Goal: Task Accomplishment & Management: Use online tool/utility

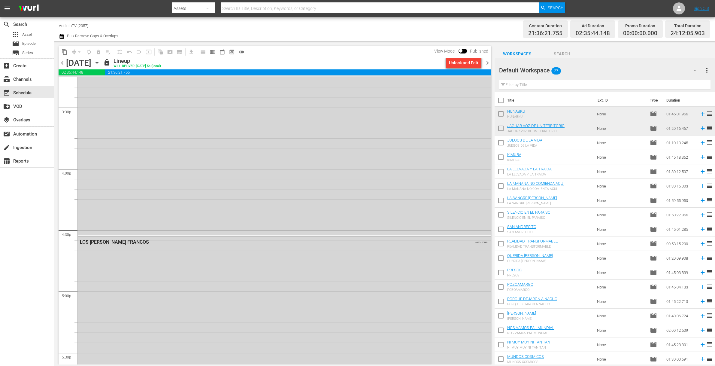
scroll to position [1944, 0]
click at [100, 62] on icon "button" at bounding box center [97, 62] width 7 height 7
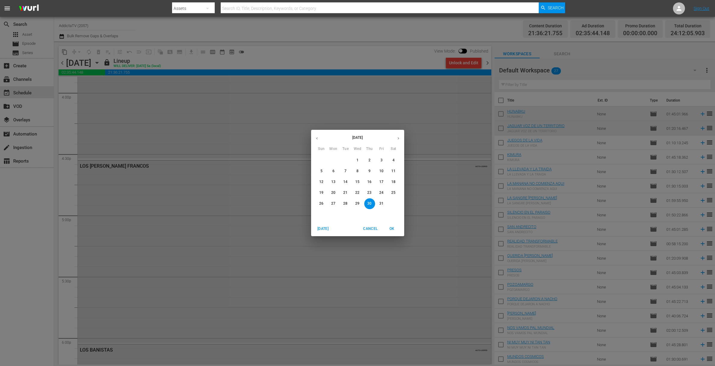
click at [383, 201] on p "31" at bounding box center [381, 203] width 4 height 5
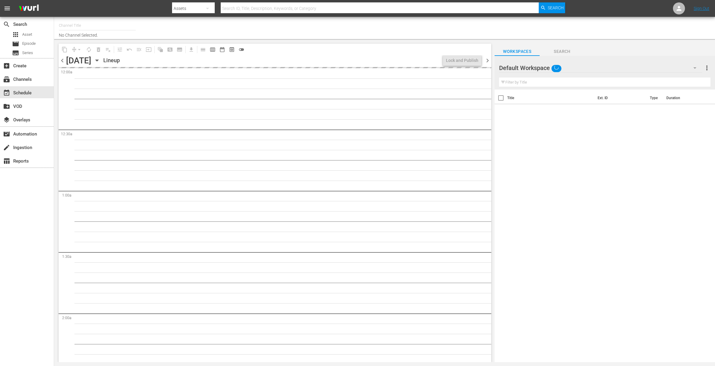
type input "AddictaTV (2057)"
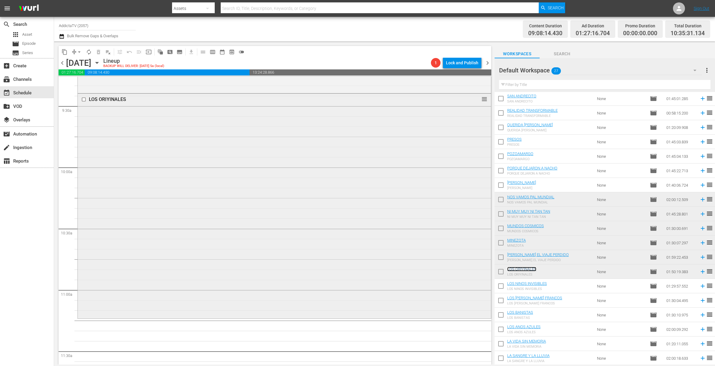
scroll to position [1190, 0]
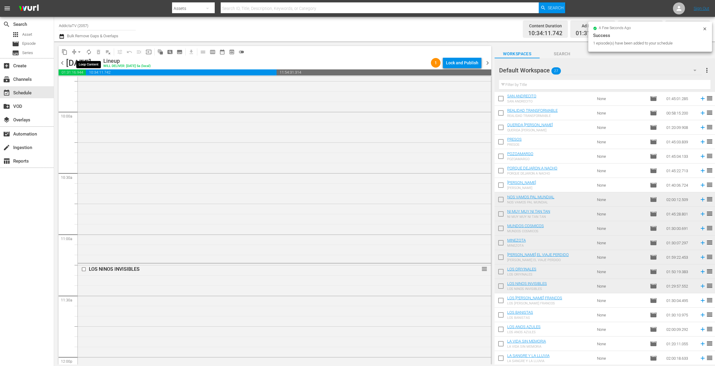
click at [91, 51] on span "autorenew_outlined" at bounding box center [89, 52] width 6 height 6
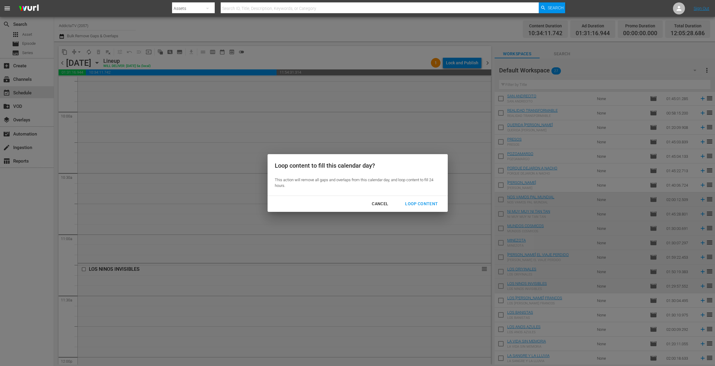
click at [424, 206] on div "Loop Content" at bounding box center [421, 204] width 42 height 8
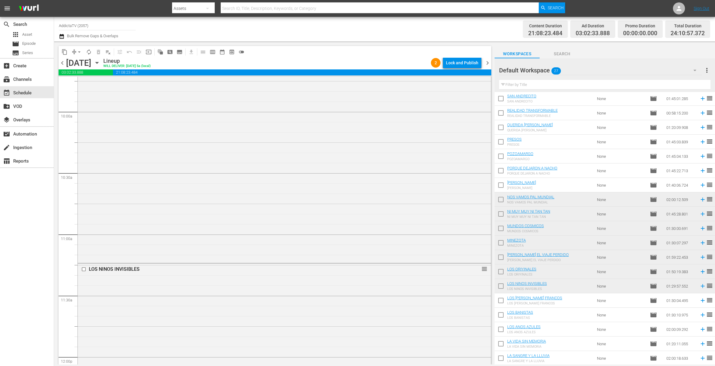
click at [452, 60] on div "Lock and Publish" at bounding box center [462, 62] width 32 height 11
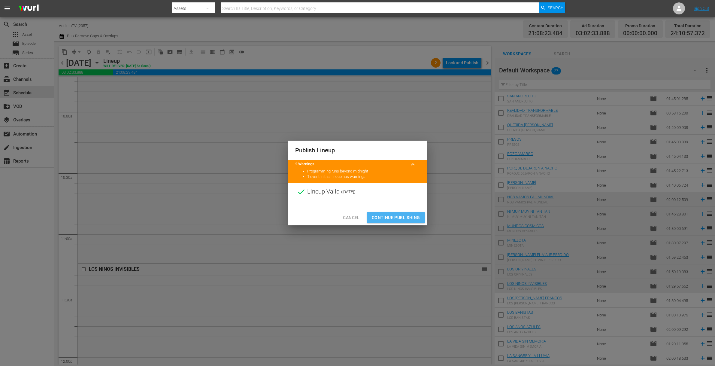
click at [384, 215] on span "Continue Publishing" at bounding box center [396, 218] width 48 height 8
